Goal: Navigation & Orientation: Find specific page/section

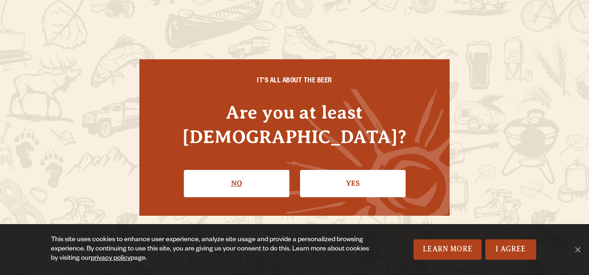
drag, startPoint x: 0, startPoint y: 0, endPoint x: 256, endPoint y: 176, distance: 310.5
click at [256, 176] on link "No" at bounding box center [237, 183] width 106 height 27
click at [365, 173] on link "Yes" at bounding box center [353, 183] width 106 height 27
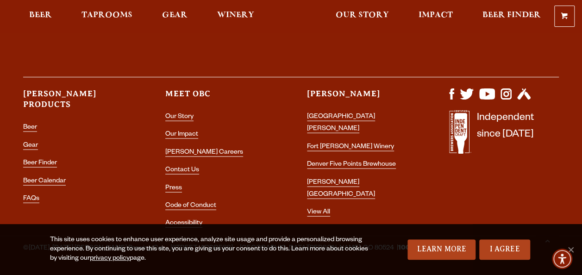
scroll to position [2652, 0]
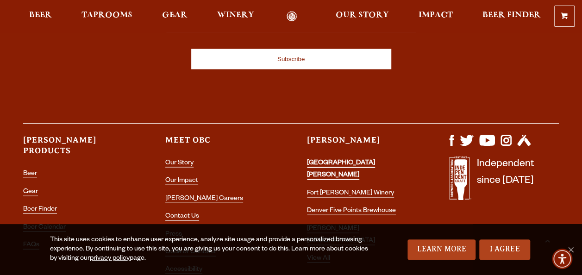
click at [341, 160] on link "[GEOGRAPHIC_DATA][PERSON_NAME]" at bounding box center [341, 170] width 68 height 20
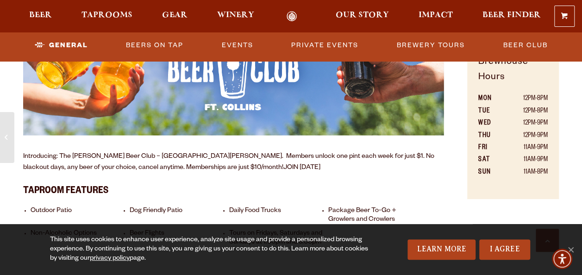
scroll to position [370, 0]
